Goal: Task Accomplishment & Management: Complete application form

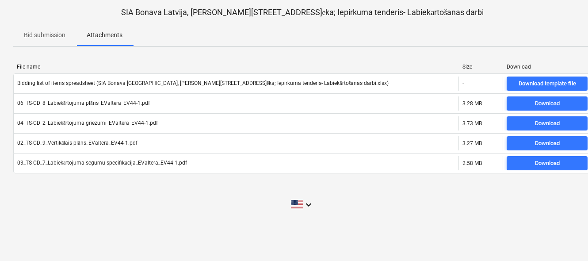
click at [49, 38] on p "Bid submission" at bounding box center [45, 35] width 42 height 9
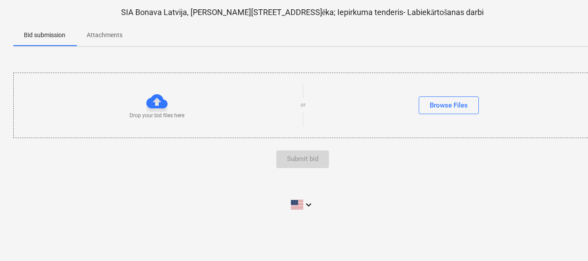
click at [164, 104] on div at bounding box center [156, 101] width 21 height 21
click at [429, 101] on button "Browse Files" at bounding box center [449, 105] width 60 height 18
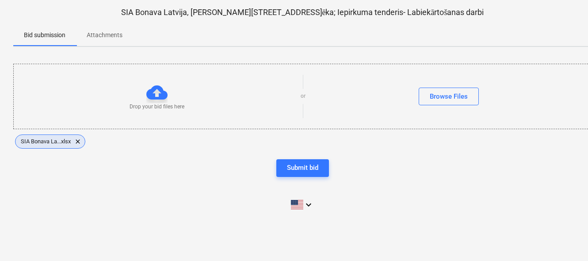
click at [36, 140] on span "SIA Bonava La...xlsx" at bounding box center [45, 141] width 61 height 7
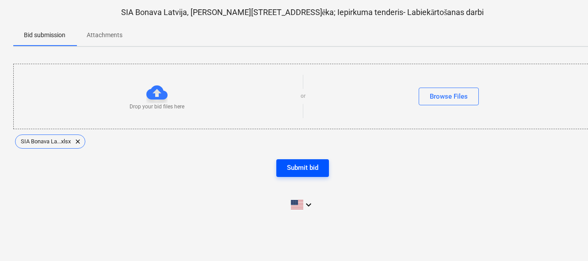
click at [296, 164] on div "Submit bid" at bounding box center [302, 167] width 31 height 11
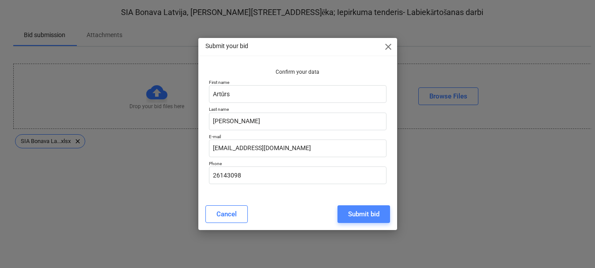
click at [355, 215] on div "Submit bid" at bounding box center [363, 214] width 31 height 11
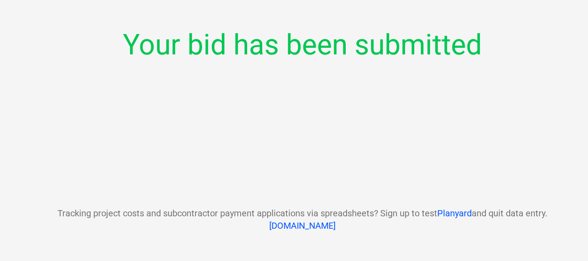
scroll to position [8, 0]
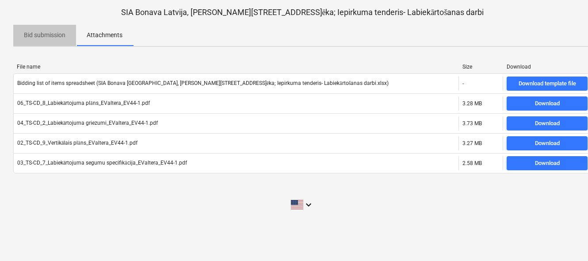
click at [42, 36] on p "Bid submission" at bounding box center [45, 35] width 42 height 9
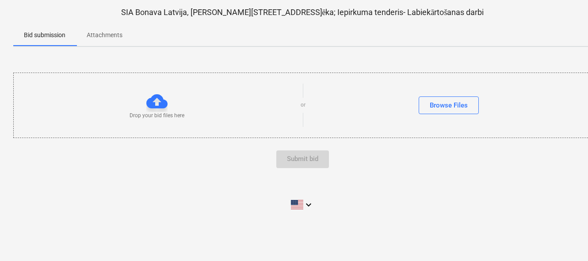
click at [98, 35] on p "Attachments" at bounding box center [105, 35] width 36 height 9
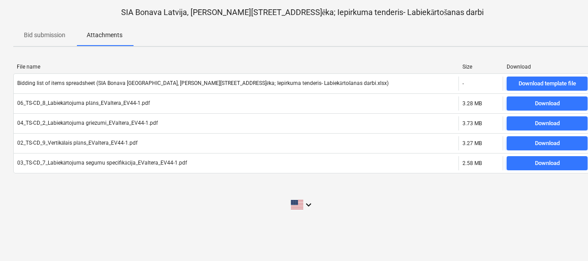
click at [60, 33] on p "Bid submission" at bounding box center [45, 35] width 42 height 9
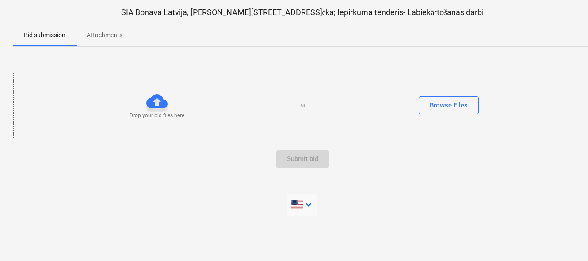
click at [309, 201] on icon "keyboard_arrow_down" at bounding box center [308, 204] width 11 height 11
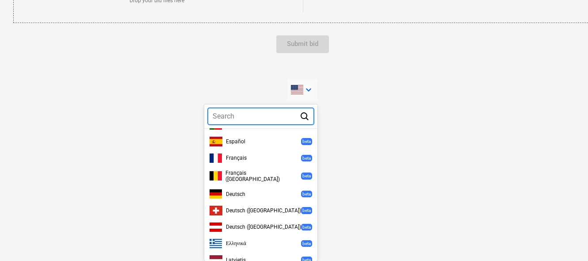
scroll to position [267, 0]
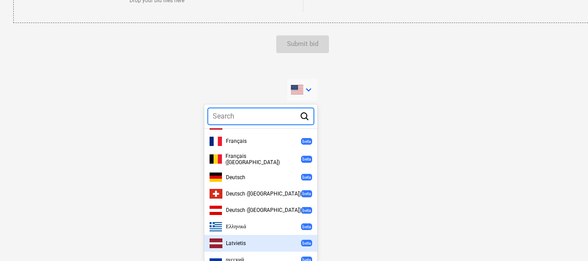
click at [237, 240] on span "Latvietis" at bounding box center [236, 243] width 20 height 6
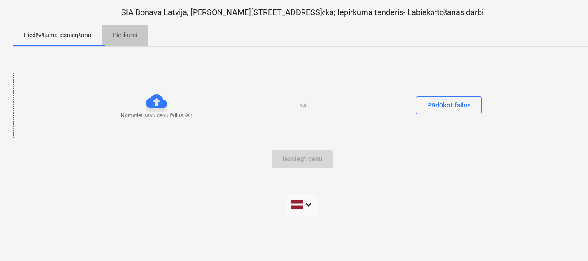
click at [121, 33] on p "Pielikumi" at bounding box center [125, 35] width 24 height 9
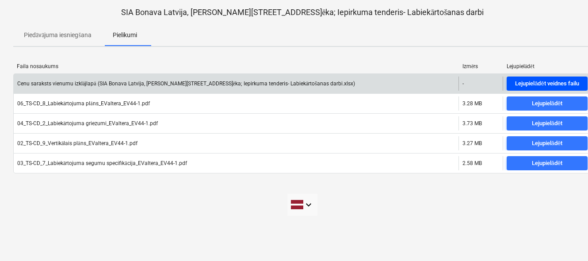
click at [547, 86] on div "Lejupielādēt veidnes failu" at bounding box center [547, 84] width 64 height 10
